Goal: Information Seeking & Learning: Learn about a topic

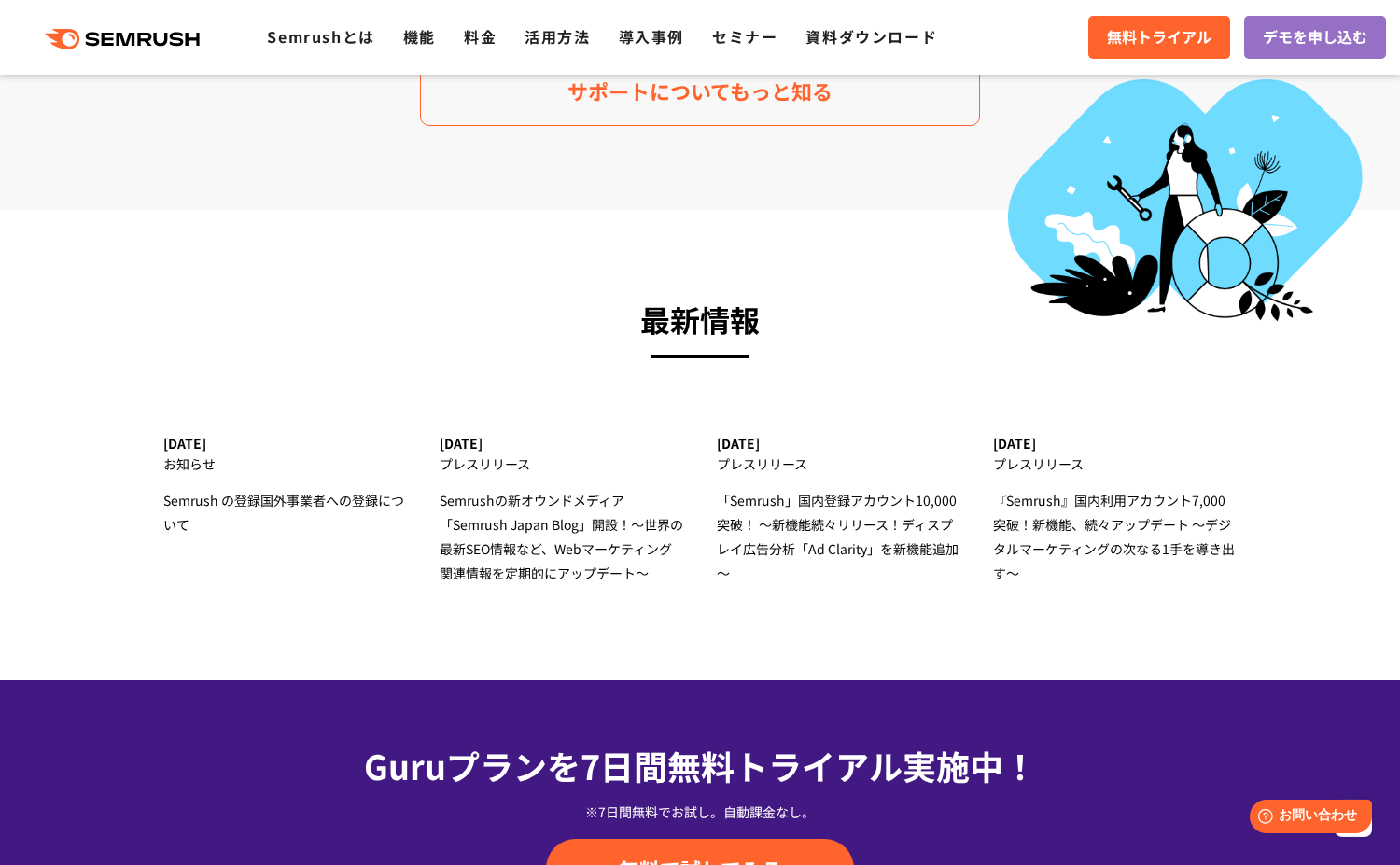
scroll to position [6515, 0]
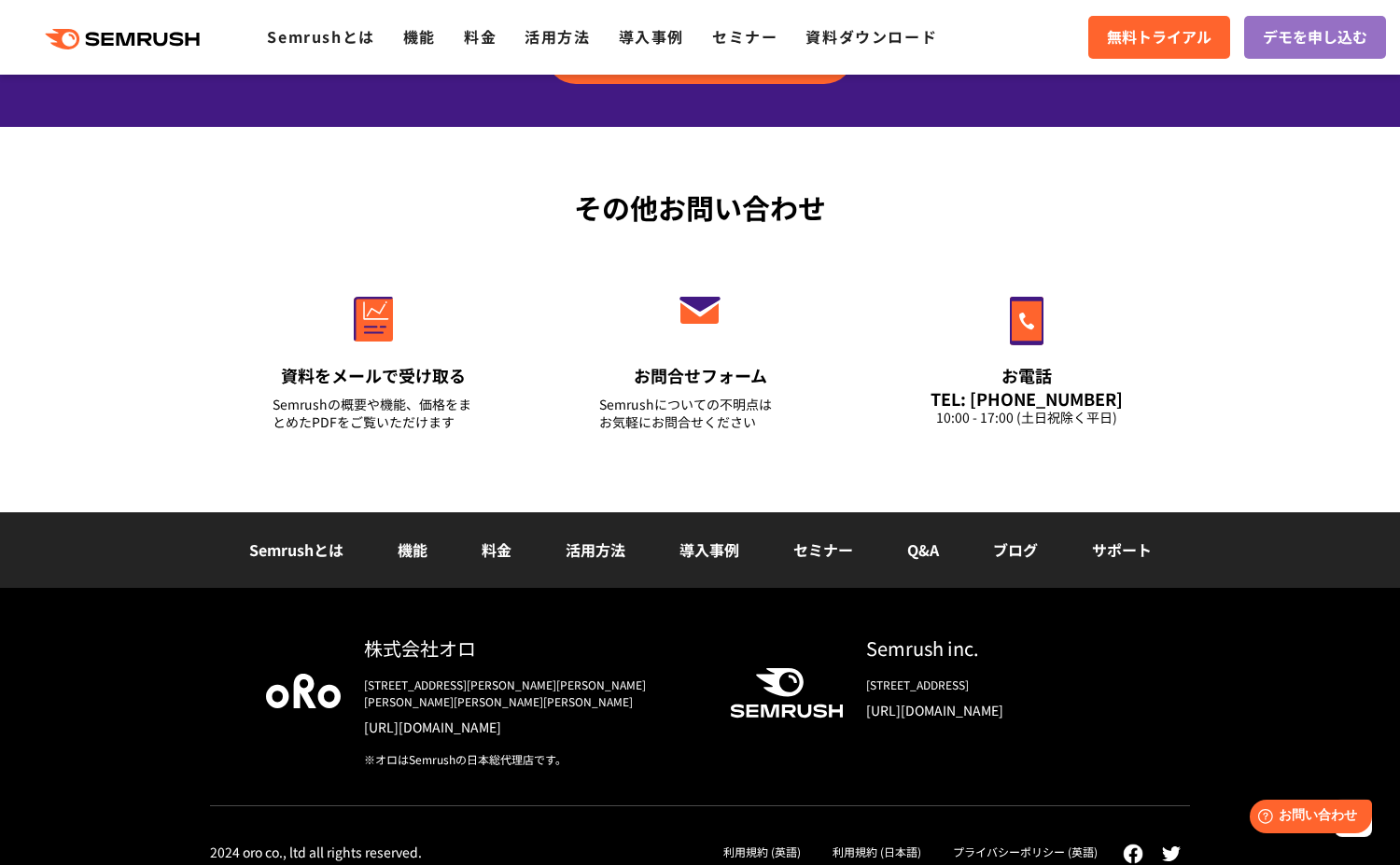
click at [303, 549] on link "Semrushとは" at bounding box center [297, 549] width 94 height 22
